Goal: Task Accomplishment & Management: Complete application form

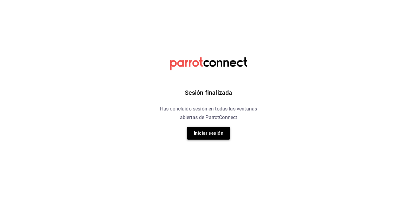
click at [197, 134] on button "Iniciar sesión" at bounding box center [208, 133] width 43 height 13
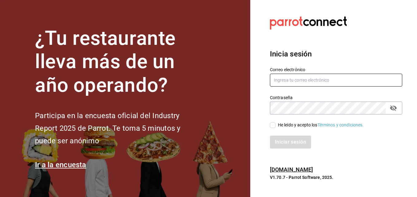
click at [301, 74] on input "text" at bounding box center [336, 80] width 132 height 13
type input "laoctavacafe@gmail.com"
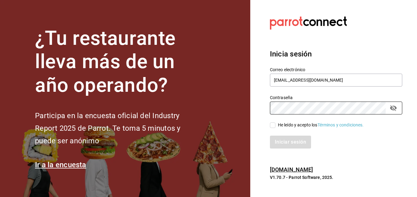
click at [272, 126] on input "He leído y acepto los Términos y condiciones." at bounding box center [273, 125] width 6 height 6
checkbox input "true"
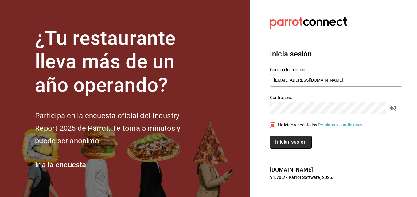
click at [280, 142] on button "Iniciar sesión" at bounding box center [291, 142] width 42 height 13
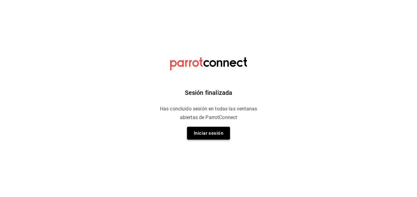
click at [202, 131] on button "Iniciar sesión" at bounding box center [208, 133] width 43 height 13
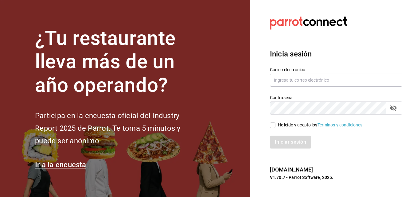
click at [305, 73] on div "Correo electrónico" at bounding box center [336, 77] width 132 height 21
click at [306, 77] on input "text" at bounding box center [336, 80] width 132 height 13
type input "laoctavacafe@gmail.com"
click at [275, 124] on input "He leído y acepto los Términos y condiciones." at bounding box center [273, 125] width 6 height 6
checkbox input "true"
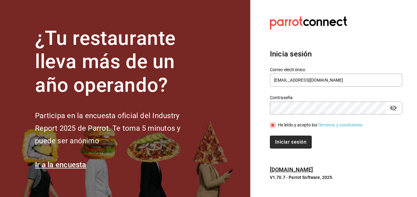
click at [286, 145] on button "Iniciar sesión" at bounding box center [291, 142] width 42 height 13
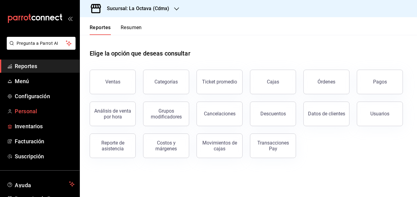
click at [29, 112] on span "Personal" at bounding box center [45, 111] width 60 height 8
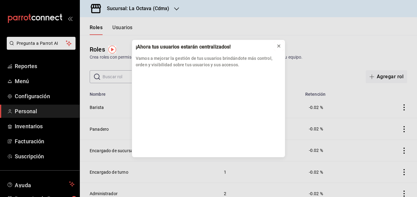
click at [278, 47] on icon at bounding box center [278, 46] width 5 height 5
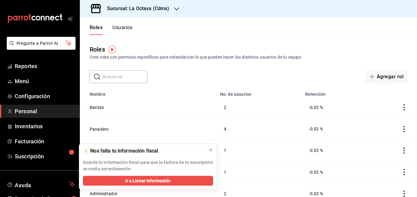
click at [120, 28] on button "Usuarios" at bounding box center [122, 30] width 20 height 10
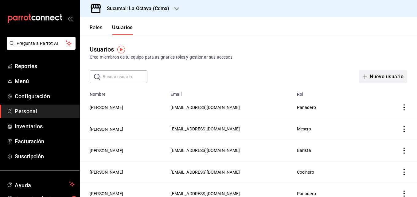
click at [380, 77] on button "Nuevo usuario" at bounding box center [383, 76] width 48 height 13
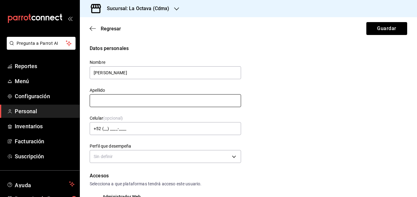
type input "Daniel"
click at [97, 101] on input "text" at bounding box center [165, 100] width 151 height 13
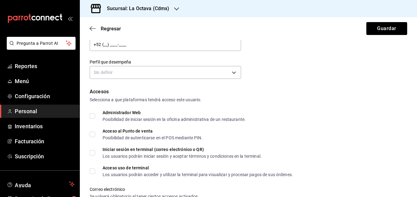
scroll to position [112, 0]
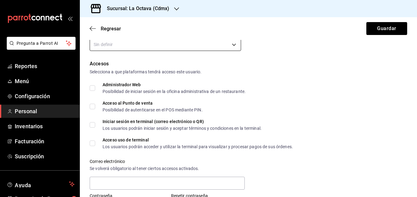
type input "Sanchez"
click at [199, 42] on body "Pregunta a Parrot AI Reportes Menú Configuración Personal Inventarios Facturaci…" at bounding box center [208, 98] width 417 height 197
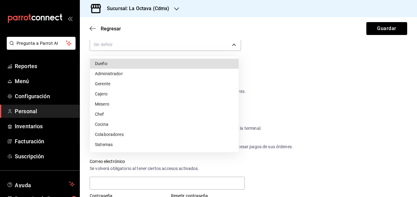
click at [117, 137] on li "Colaboradores" at bounding box center [164, 135] width 149 height 10
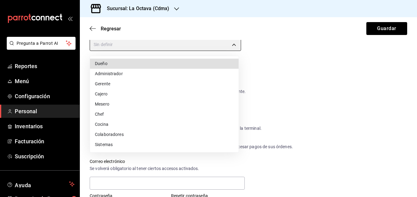
type input "STAFF"
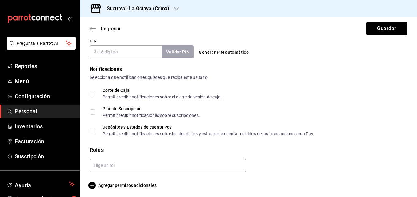
scroll to position [293, 0]
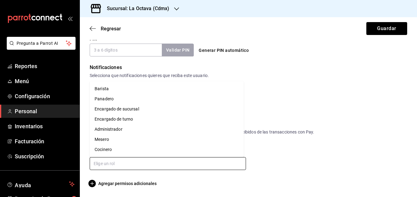
click at [226, 167] on input "text" at bounding box center [168, 163] width 156 height 13
type input "c"
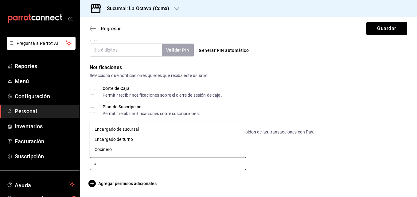
click at [109, 149] on li "Cocinero" at bounding box center [167, 150] width 154 height 10
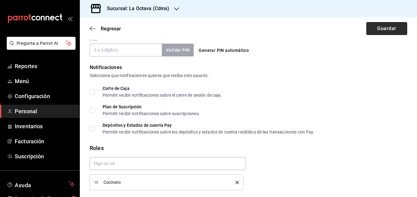
click at [373, 28] on button "Guardar" at bounding box center [386, 28] width 41 height 13
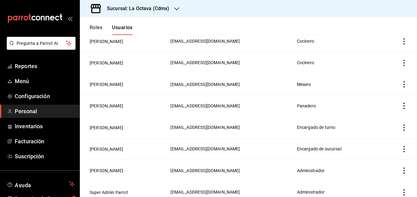
scroll to position [304, 0]
click at [40, 78] on span "Menú" at bounding box center [45, 81] width 60 height 8
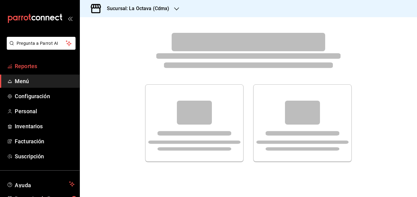
click at [37, 62] on span "Reportes" at bounding box center [45, 66] width 60 height 8
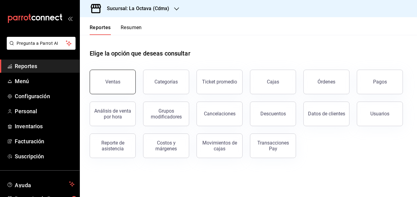
click at [112, 91] on button "Ventas" at bounding box center [113, 82] width 46 height 25
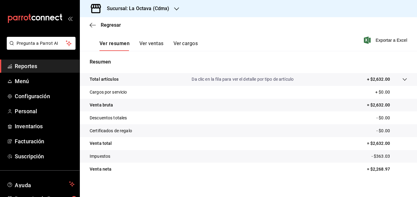
scroll to position [97, 0]
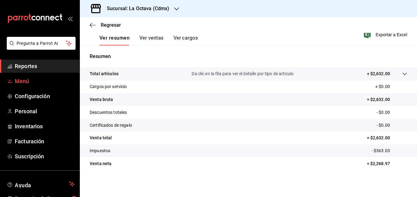
click at [34, 86] on link "Menú" at bounding box center [40, 81] width 80 height 13
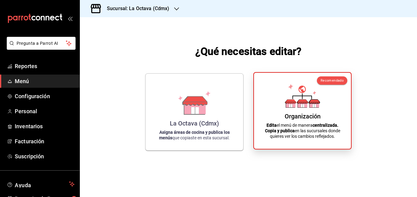
click at [262, 83] on div "Organización Edita el menú de manera centralizada. Copia y publica en las sucur…" at bounding box center [302, 111] width 82 height 66
